Goal: Transaction & Acquisition: Book appointment/travel/reservation

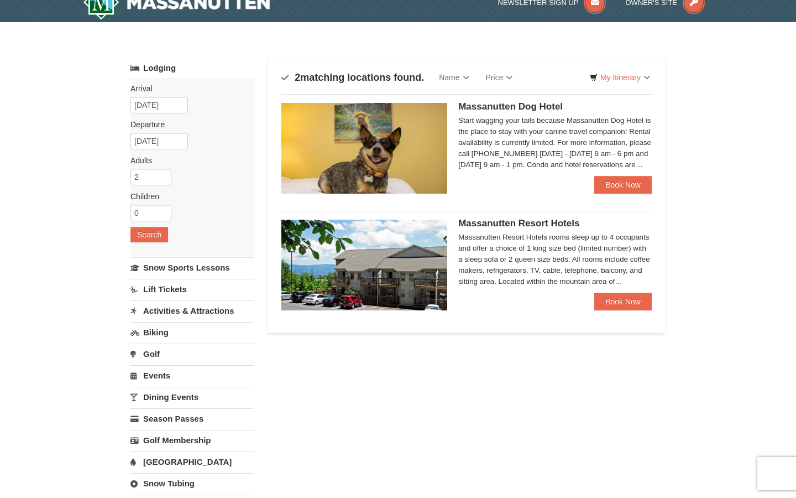
drag, startPoint x: 0, startPoint y: 0, endPoint x: 329, endPoint y: 338, distance: 471.9
click at [329, 338] on div "Lodging Arrival Please format dates MM/DD/YYYY Please format dates MM/DD/YYYY […" at bounding box center [397, 353] width 535 height 590
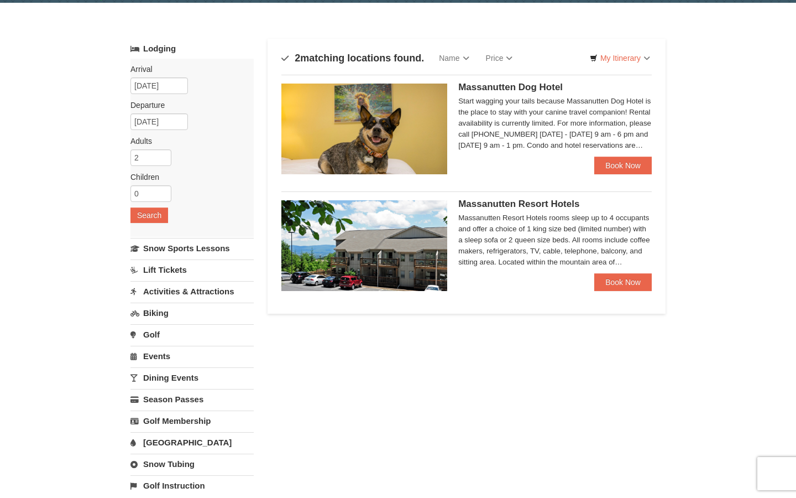
scroll to position [40, 0]
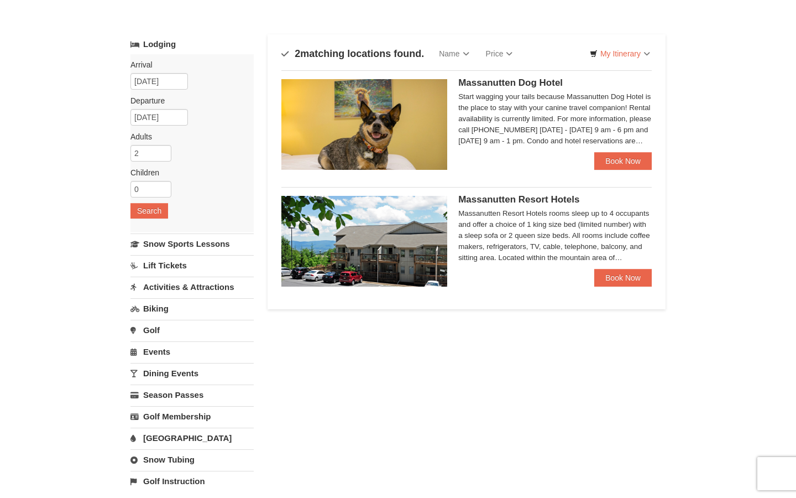
click at [454, 223] on div "Massanutten Resort Hotels [GEOGRAPHIC_DATA] $217.00 Book Now" at bounding box center [466, 237] width 370 height 100
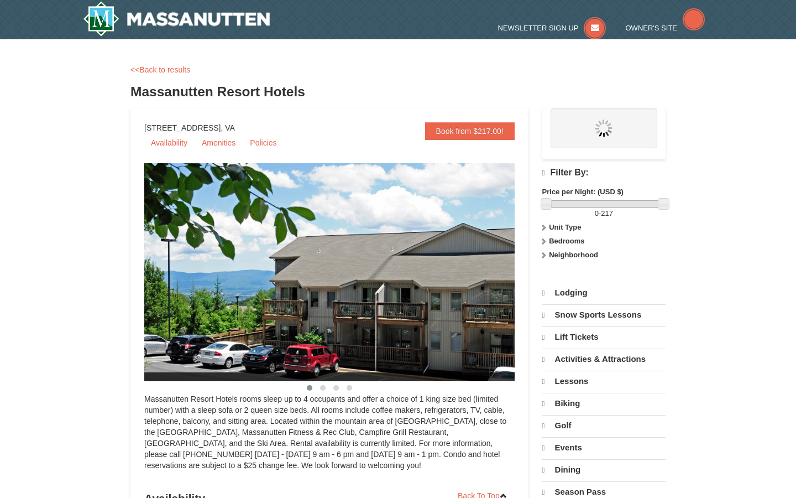
select select "10"
